Goal: Transaction & Acquisition: Download file/media

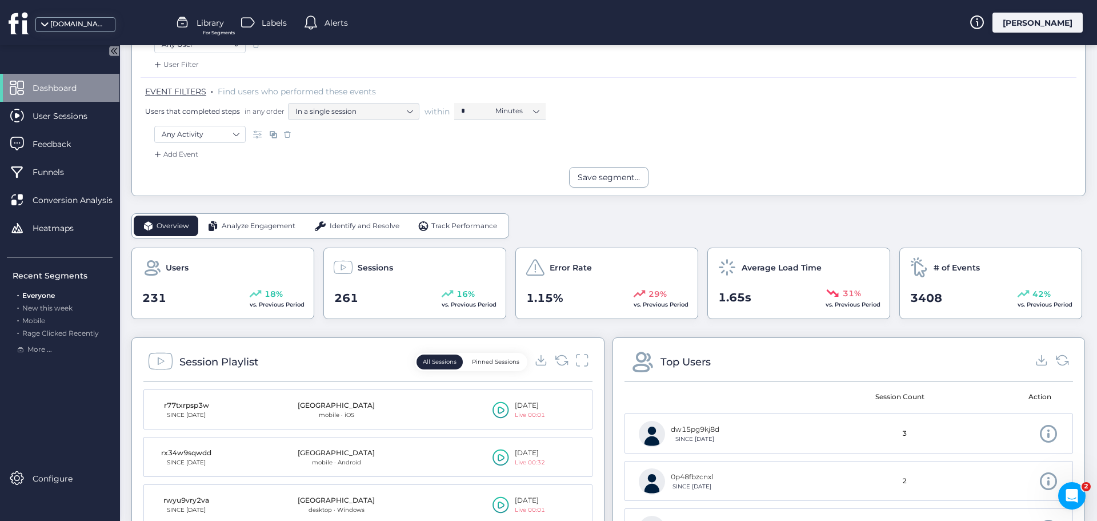
click at [269, 227] on span "Analyze Engagement" at bounding box center [259, 226] width 74 height 11
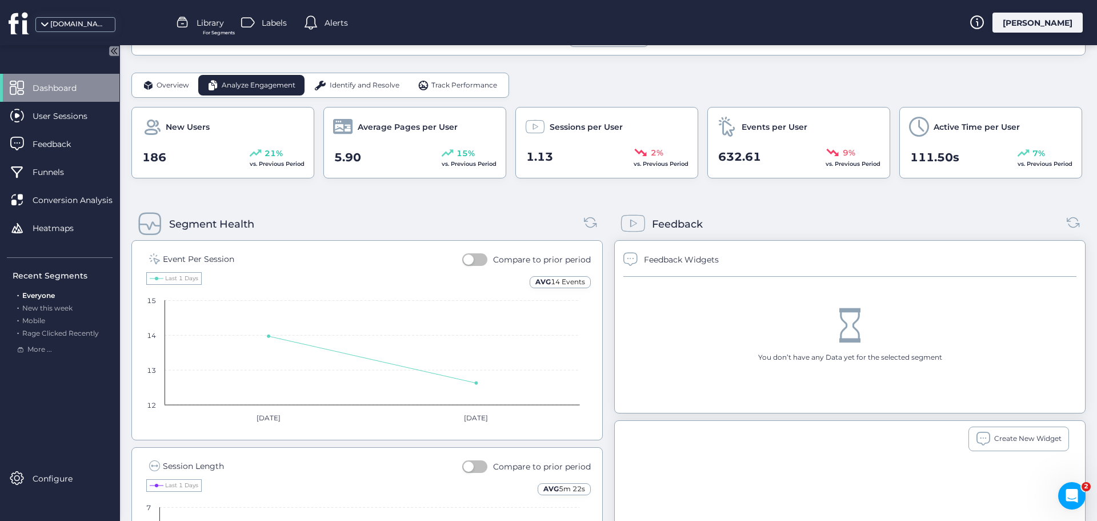
scroll to position [286, 0]
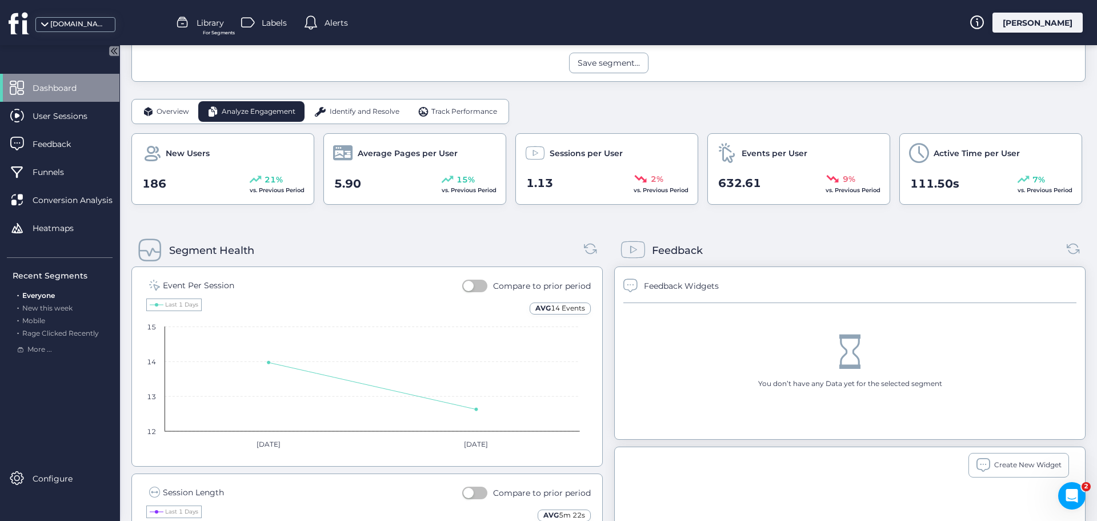
click at [348, 106] on span "Identify and Resolve" at bounding box center [365, 111] width 70 height 11
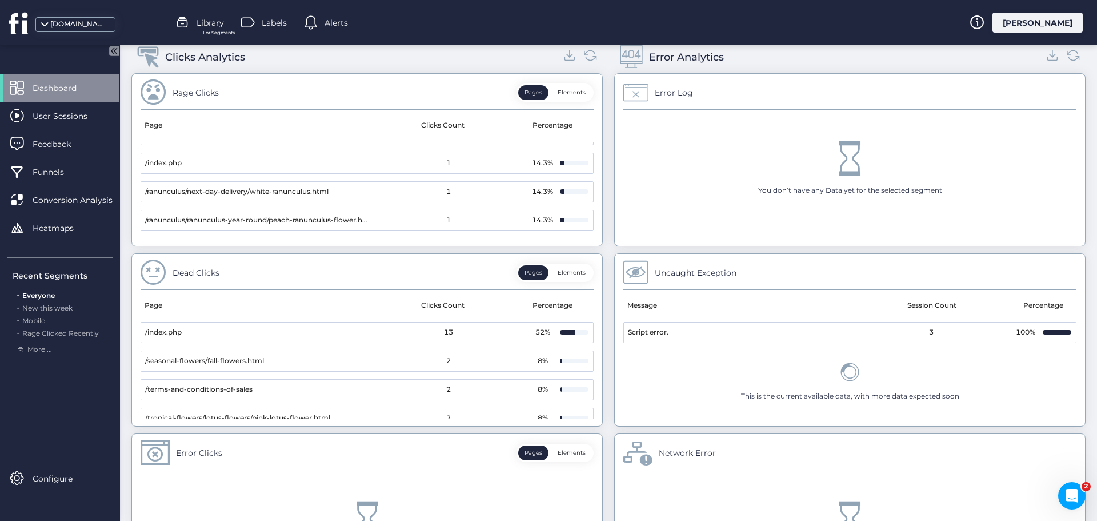
scroll to position [318, 0]
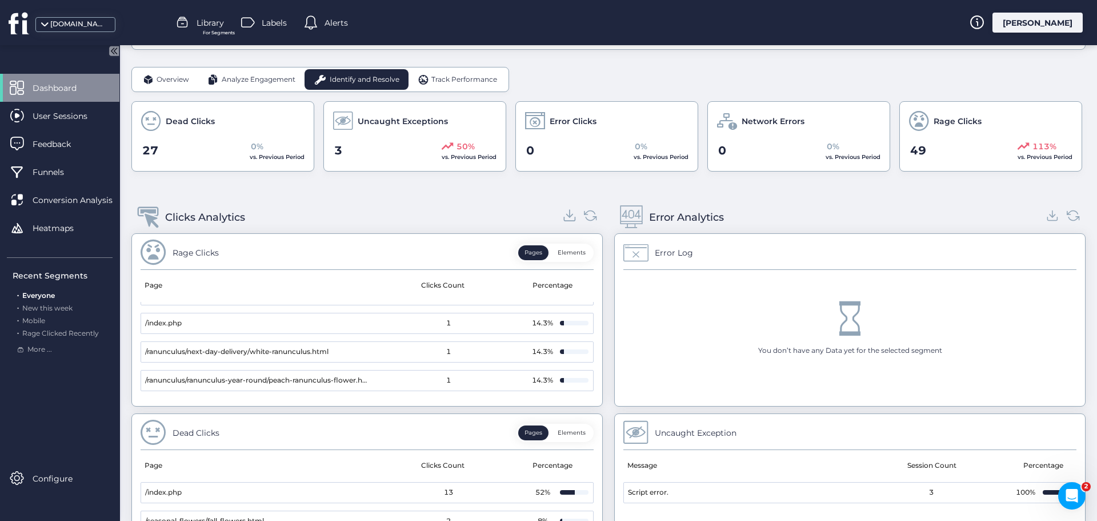
drag, startPoint x: 575, startPoint y: 219, endPoint x: 565, endPoint y: 211, distance: 13.0
click at [571, 213] on div at bounding box center [580, 217] width 34 height 17
click at [562, 215] on icon at bounding box center [569, 214] width 15 height 15
click at [447, 78] on span "Track Performance" at bounding box center [464, 79] width 66 height 11
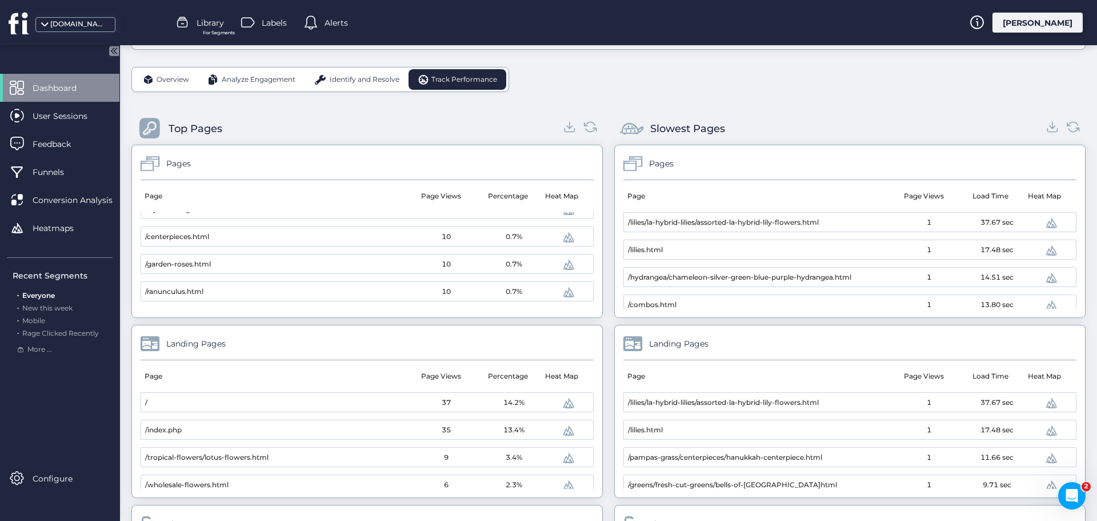
scroll to position [286, 0]
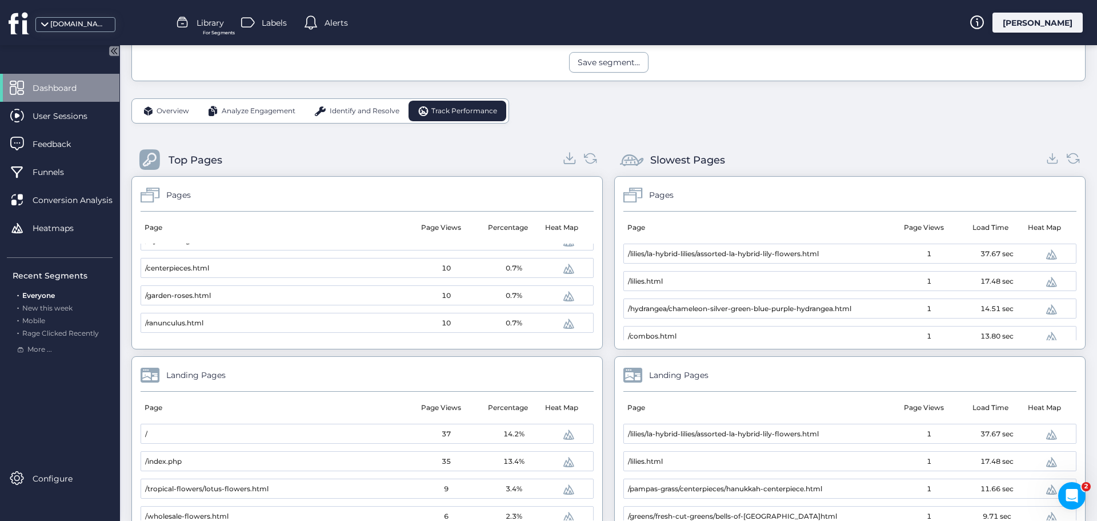
click at [562, 161] on icon at bounding box center [569, 157] width 15 height 15
click at [1047, 162] on icon at bounding box center [1052, 157] width 15 height 15
